Goal: Navigation & Orientation: Find specific page/section

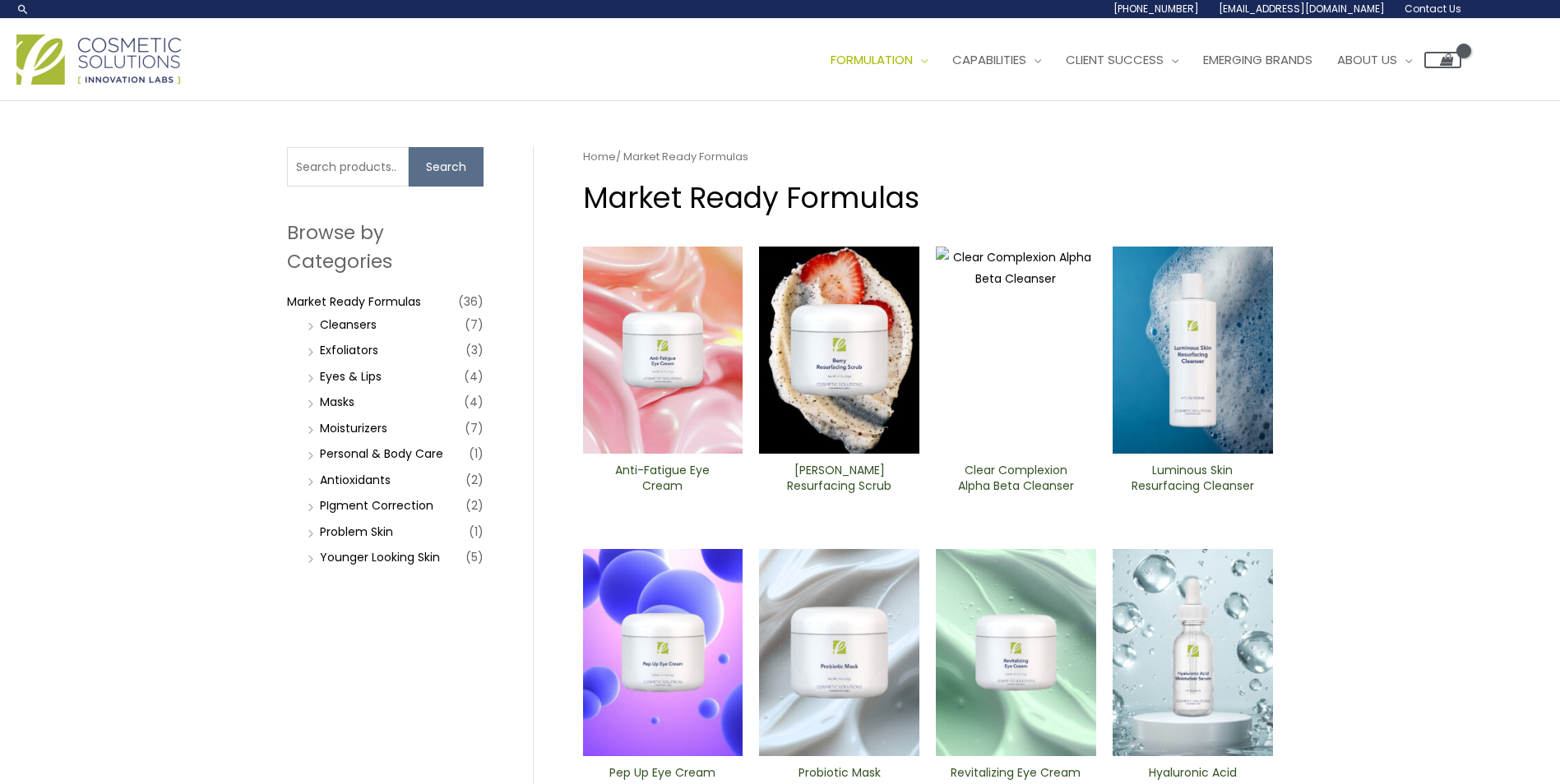
click at [116, 46] on img at bounding box center [99, 59] width 165 height 50
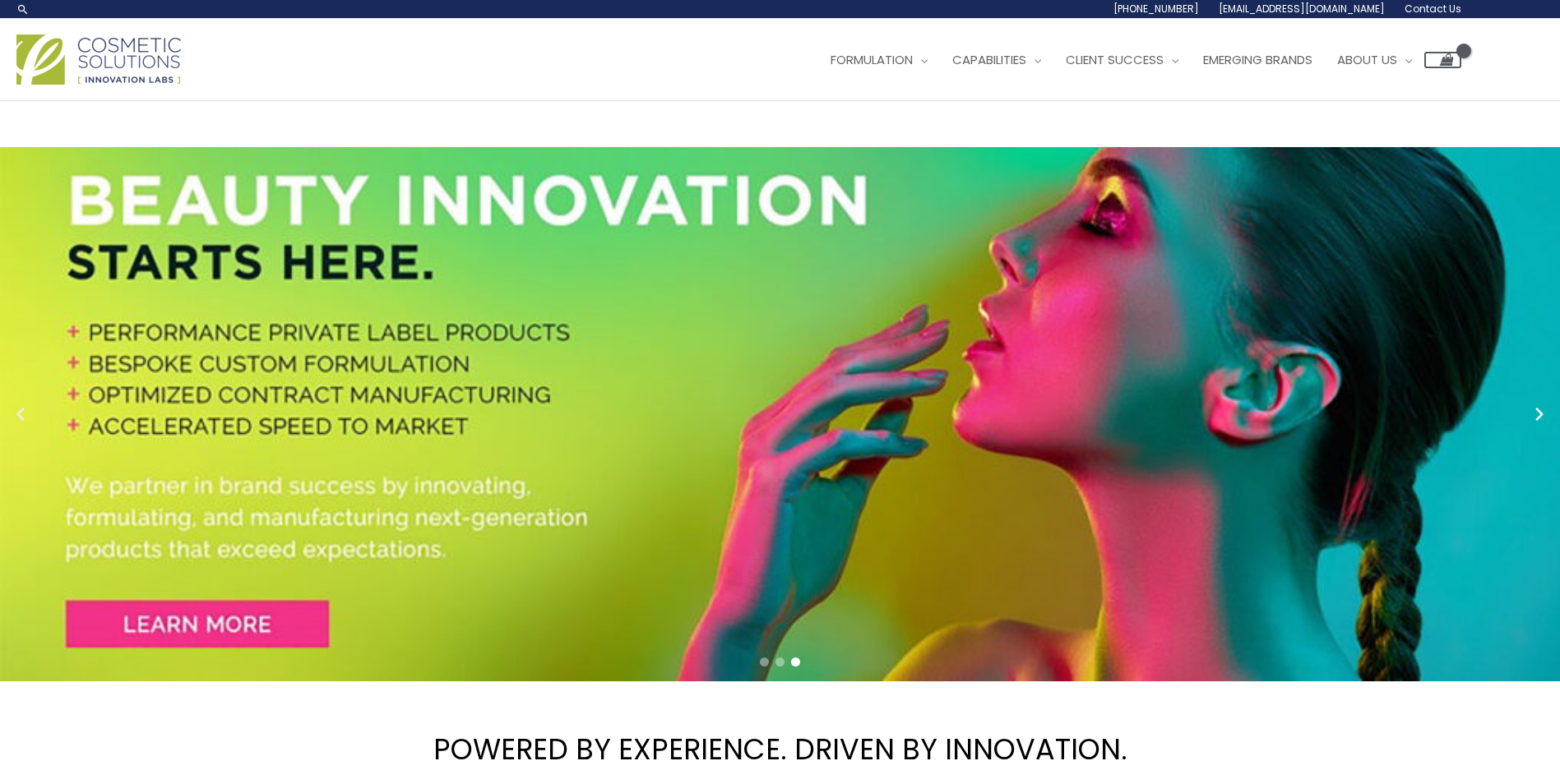
click at [10, 416] on circle "Previous slide" at bounding box center [22, 415] width 23 height 23
